Goal: Task Accomplishment & Management: Complete application form

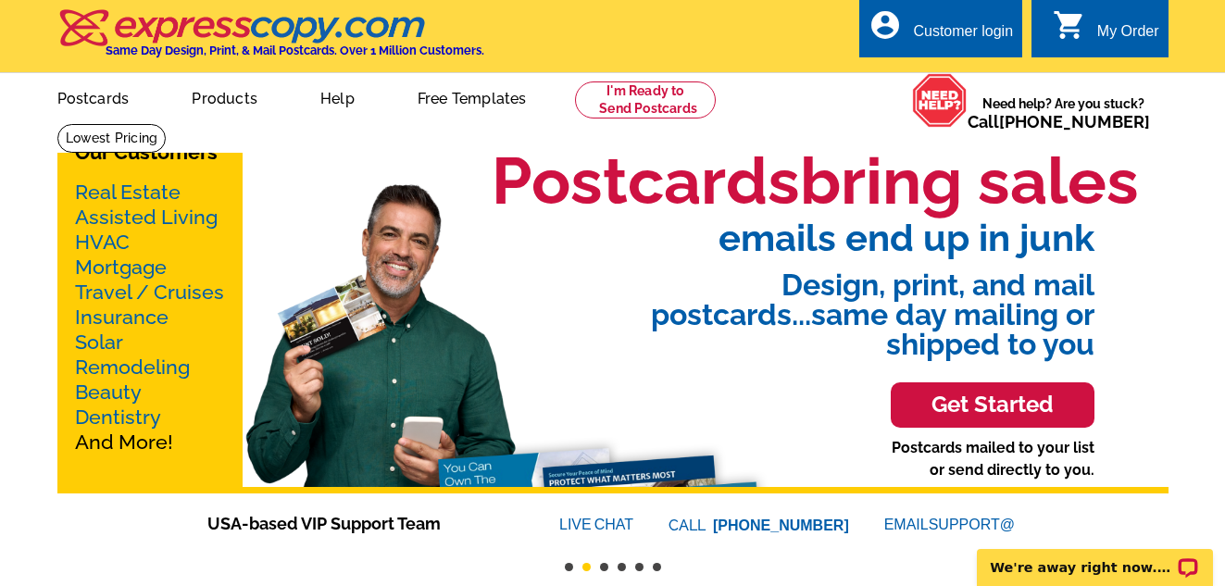
click at [961, 37] on div "Customer login" at bounding box center [963, 36] width 100 height 26
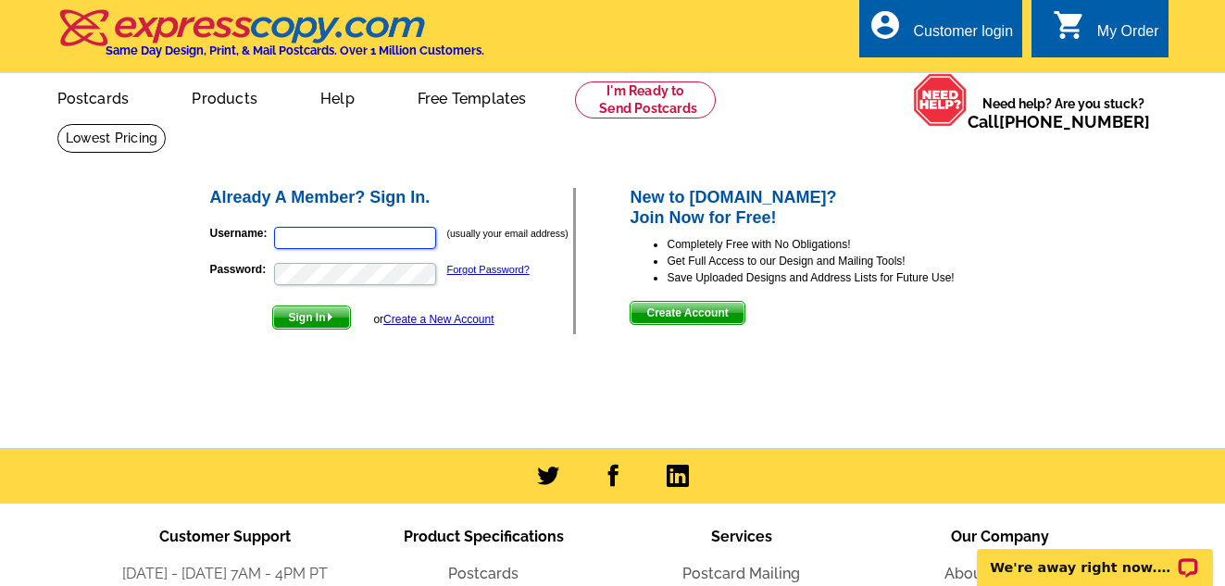
type input "[EMAIL_ADDRESS][DOMAIN_NAME]"
click at [455, 320] on link "Create a New Account" at bounding box center [438, 319] width 110 height 13
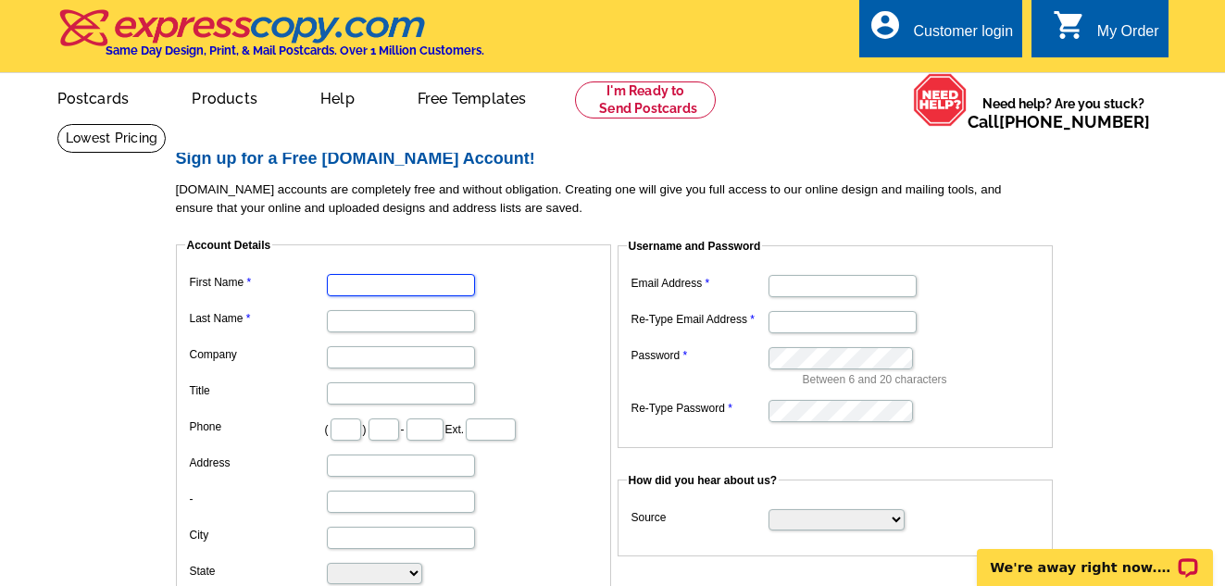
click at [442, 287] on input "First Name" at bounding box center [401, 285] width 148 height 22
type input "Wayne"
type input "Bright"
type input "eXp Realty"
type input "Realtor"
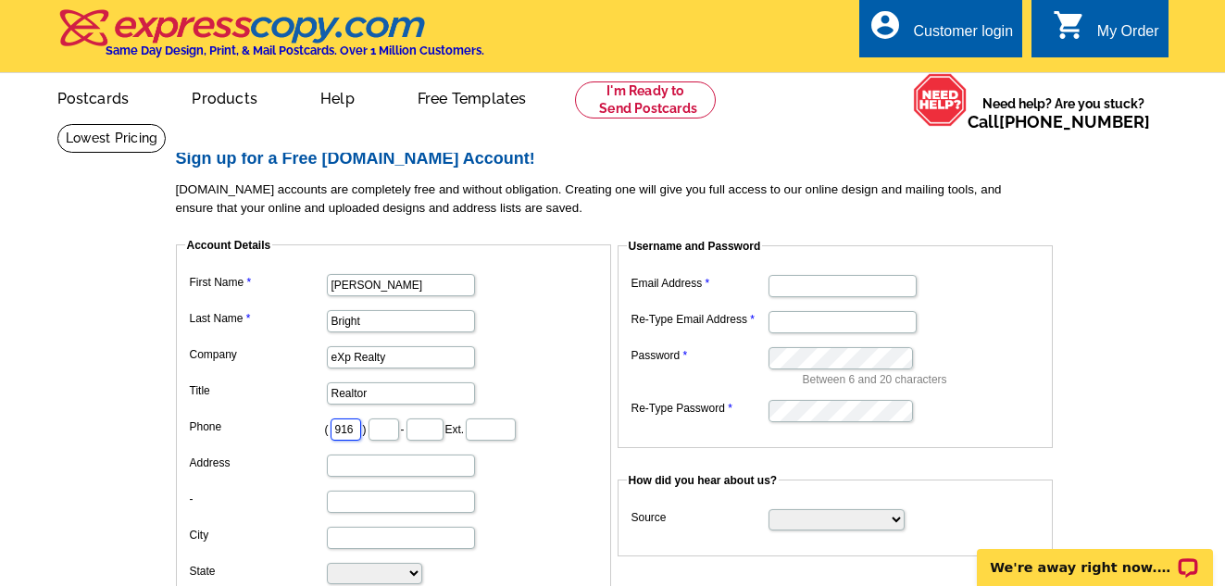
type input "916"
type input "834"
type input "1474"
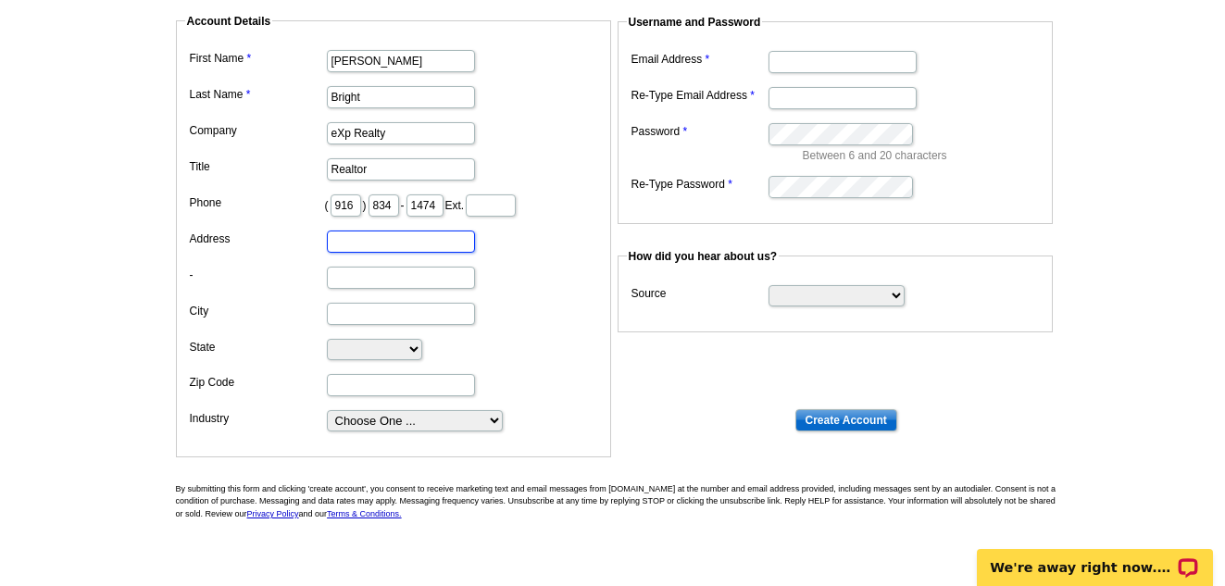
scroll to position [234, 0]
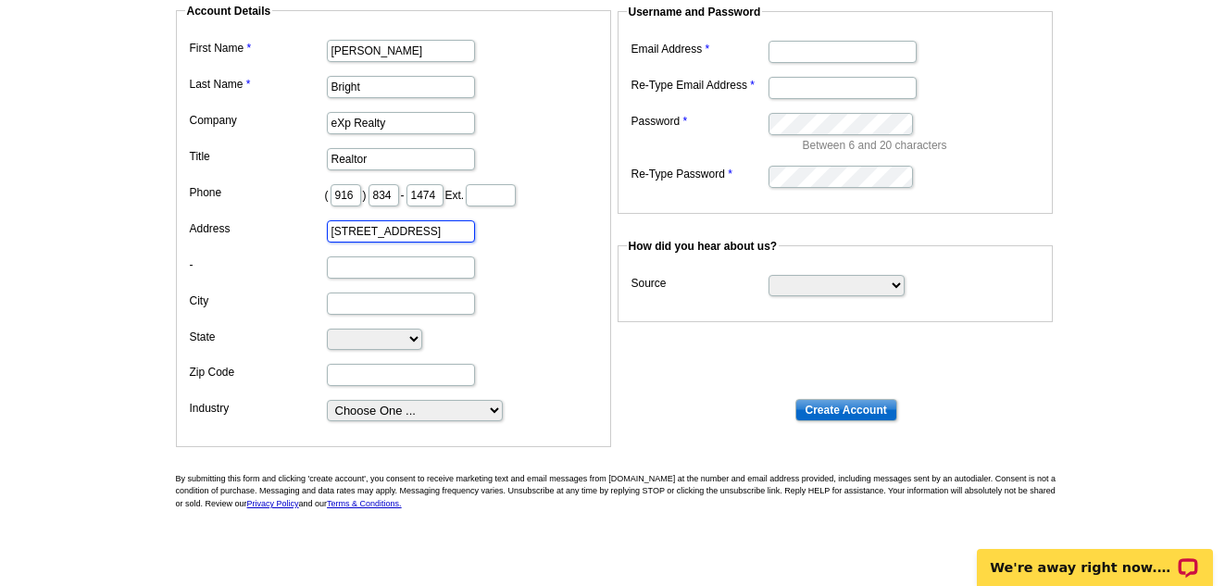
type input "915 Highland Pointe Dr"
type input "STE 250"
type input "Roseville"
select select "CA"
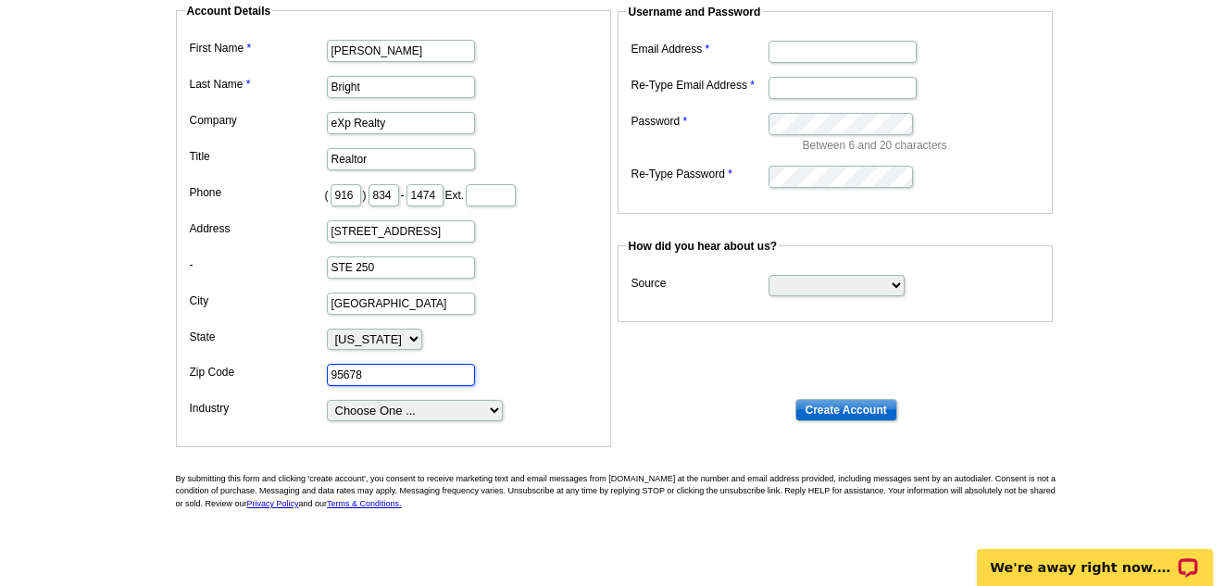
type input "95678"
select select "2"
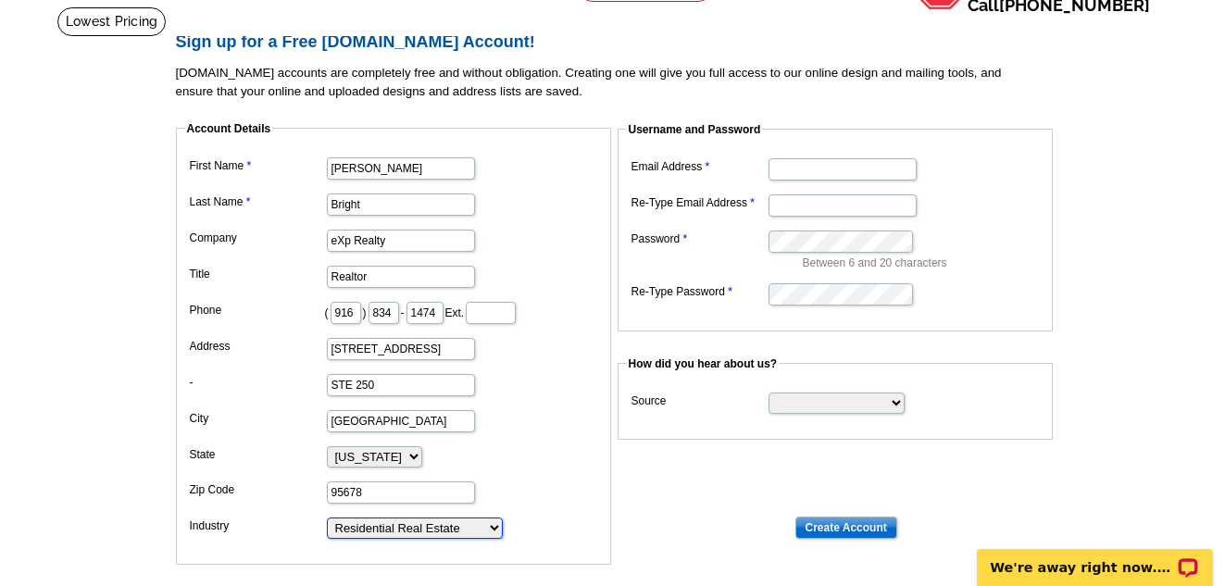
scroll to position [121, 0]
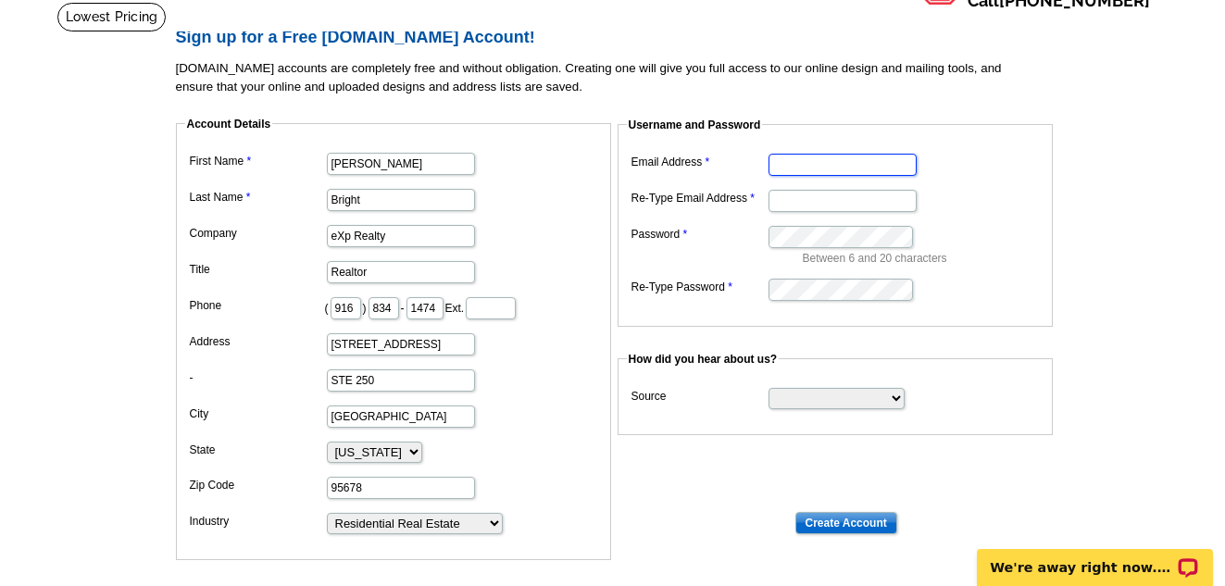
click at [888, 164] on input "Email Address" at bounding box center [843, 165] width 148 height 22
type input "wayne.bright@exprealty.com"
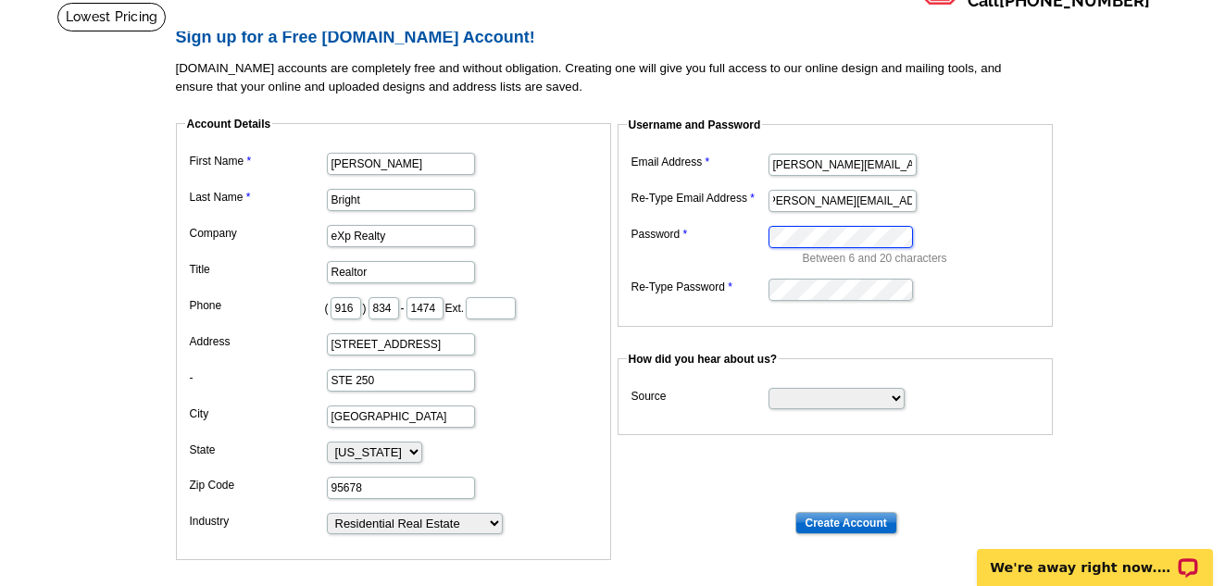
scroll to position [0, 0]
click at [871, 402] on select "Search Engine Television Ad Direct Mail Postcard Email Referred by a friend Oth…" at bounding box center [837, 398] width 136 height 21
select select "search"
click at [769, 389] on select "Search Engine Television Ad Direct Mail Postcard Email Referred by a friend Oth…" at bounding box center [837, 398] width 136 height 21
click at [850, 524] on input "Create Account" at bounding box center [847, 523] width 102 height 22
